Goal: Information Seeking & Learning: Learn about a topic

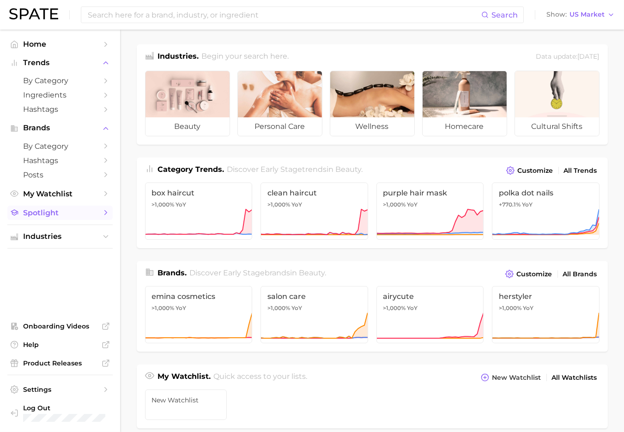
click at [66, 217] on span "Spotlight" at bounding box center [60, 212] width 74 height 9
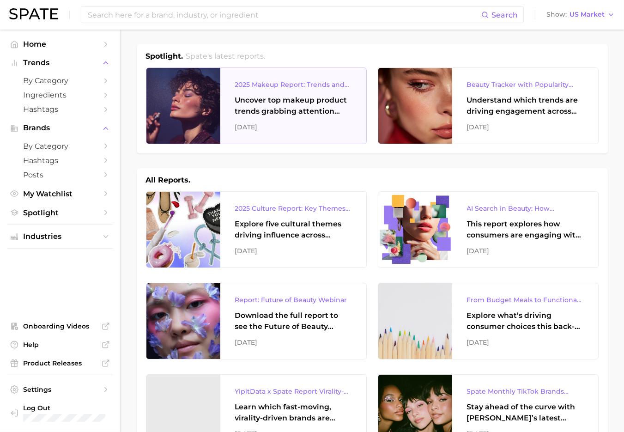
click at [277, 85] on div "2025 Makeup Report: Trends and Brands to Watch" at bounding box center [293, 84] width 116 height 11
